Goal: Task Accomplishment & Management: Use online tool/utility

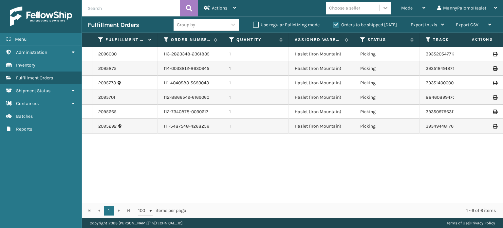
drag, startPoint x: 388, startPoint y: 10, endPoint x: 382, endPoint y: 9, distance: 5.6
click at [382, 9] on div at bounding box center [386, 8] width 12 height 12
click at [416, 6] on div "Mode" at bounding box center [413, 8] width 24 height 16
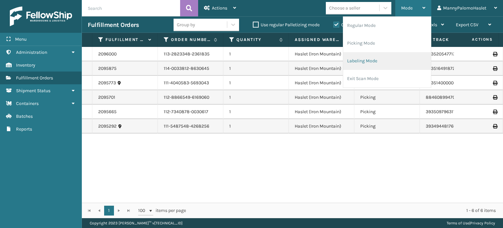
click at [398, 59] on li "Labeling Mode" at bounding box center [387, 61] width 88 height 18
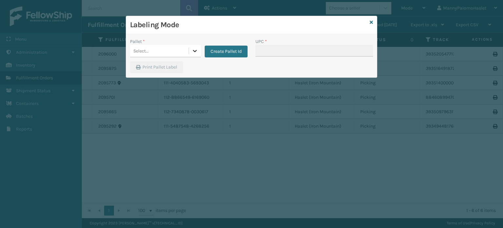
click at [195, 50] on icon at bounding box center [195, 50] width 7 height 7
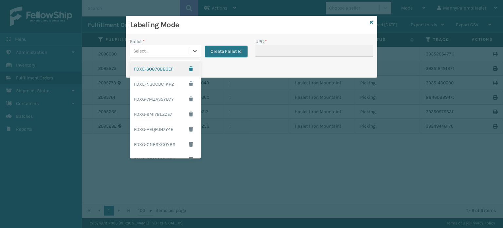
click at [163, 74] on div "FDXE-6O870BB3EF" at bounding box center [165, 68] width 71 height 15
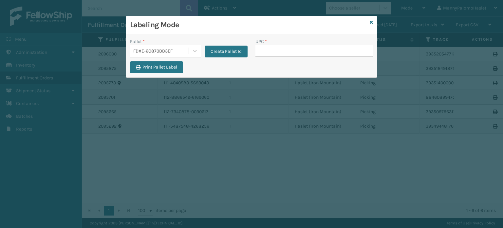
click at [163, 74] on div "Print Pallet Label" at bounding box center [168, 69] width 84 height 16
click at [228, 53] on button "Create Pallet Id" at bounding box center [226, 52] width 43 height 12
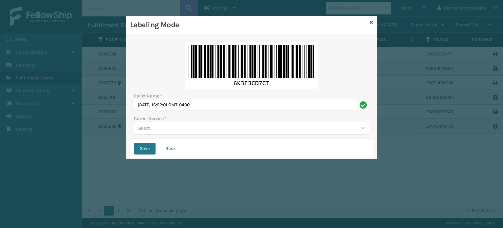
click at [190, 130] on div "Select..." at bounding box center [245, 128] width 223 height 11
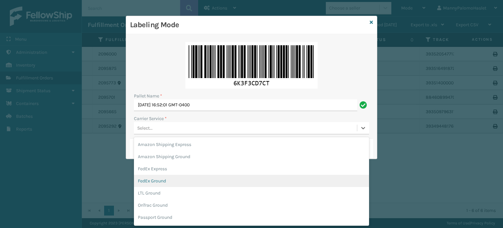
click at [282, 176] on div "FedEx Ground" at bounding box center [251, 181] width 235 height 12
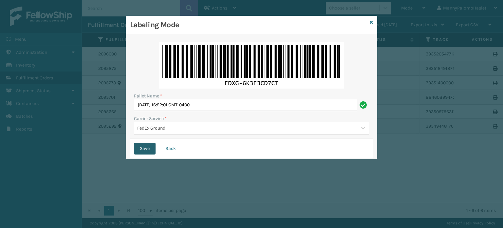
click at [142, 148] on button "Save" at bounding box center [145, 148] width 22 height 12
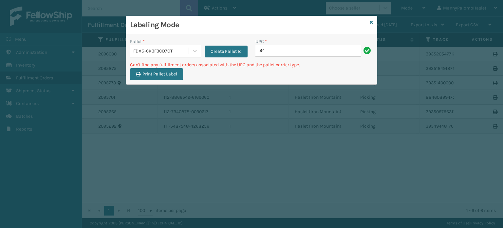
type input "8"
type input "MIL-HK612-6"
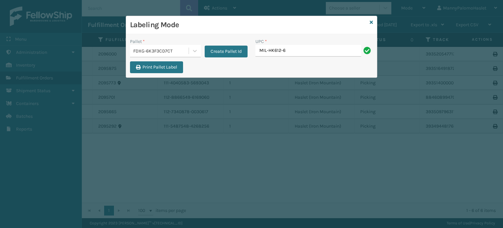
type input "MIL-HK612-6"
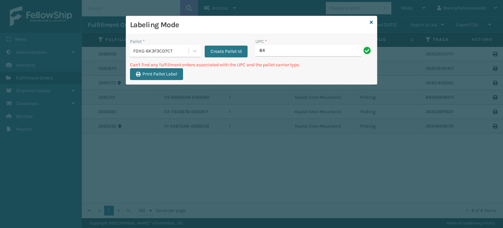
type input "8"
click at [270, 48] on input "MIL-TRI-6-T" at bounding box center [308, 51] width 106 height 12
type input "MIL-TRI-6-T"
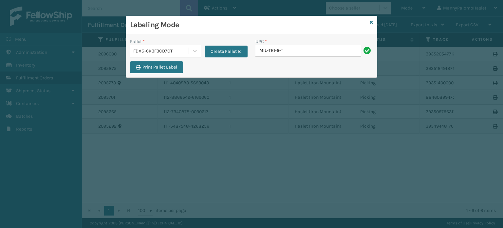
type input "MIL-TRI-6-T"
click at [371, 22] on icon at bounding box center [371, 22] width 3 height 5
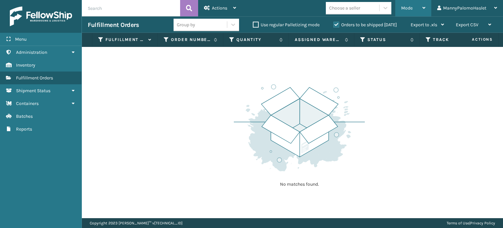
click at [414, 4] on div "Mode" at bounding box center [413, 8] width 24 height 16
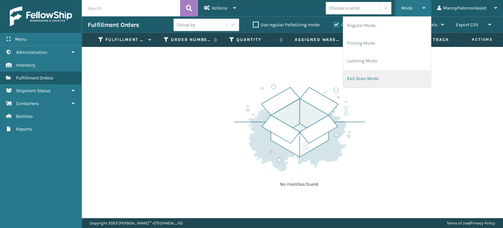
click at [388, 76] on li "Exit Scan Mode" at bounding box center [387, 79] width 88 height 18
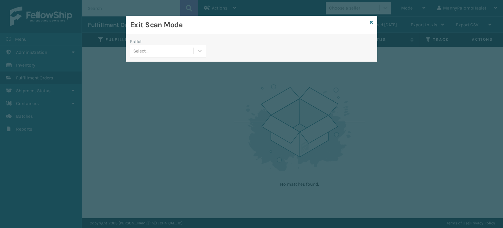
click at [163, 49] on div "Select..." at bounding box center [162, 51] width 64 height 11
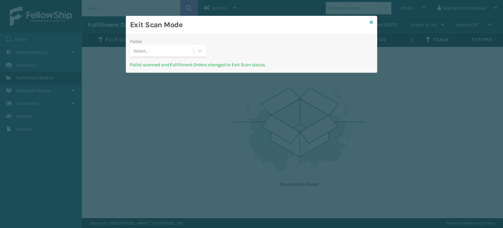
click at [371, 22] on icon at bounding box center [371, 22] width 3 height 5
